Goal: Task Accomplishment & Management: Manage account settings

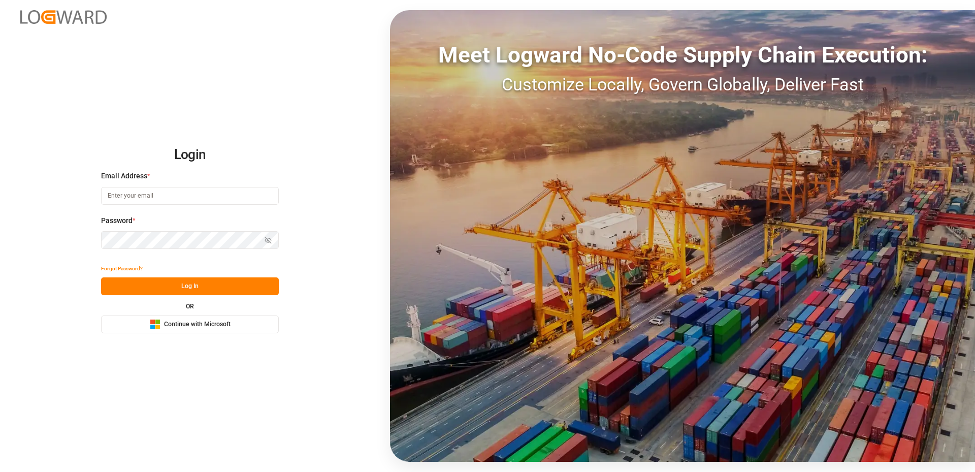
click at [172, 325] on span "Continue with Microsoft" at bounding box center [197, 324] width 66 height 9
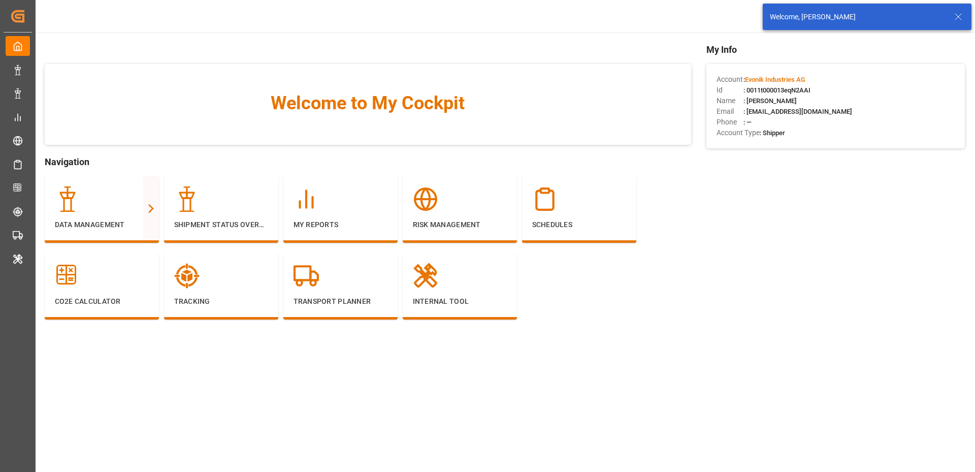
click at [959, 15] on icon at bounding box center [958, 17] width 12 height 12
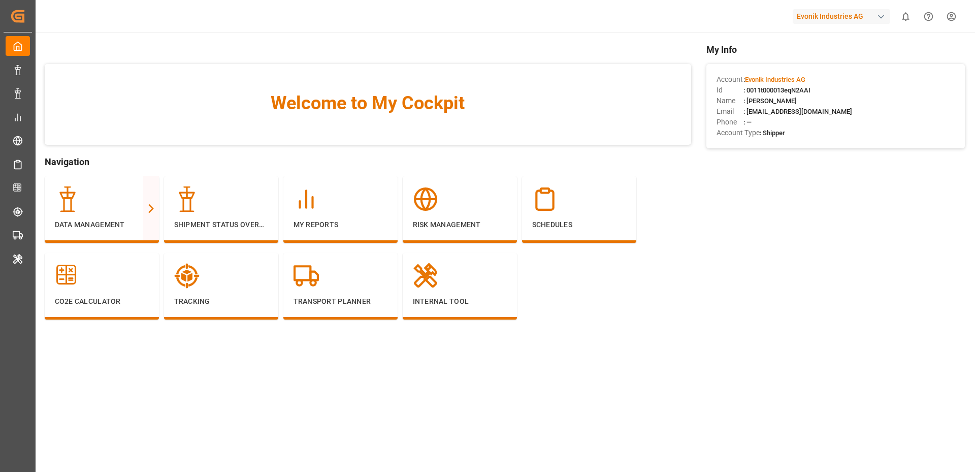
click at [820, 18] on div "Evonik Industries AG" at bounding box center [840, 16] width 97 height 15
type input "archr"
click at [809, 70] on span "ArchMexic-N1L7" at bounding box center [816, 74] width 56 height 9
